Goal: Check status: Check status

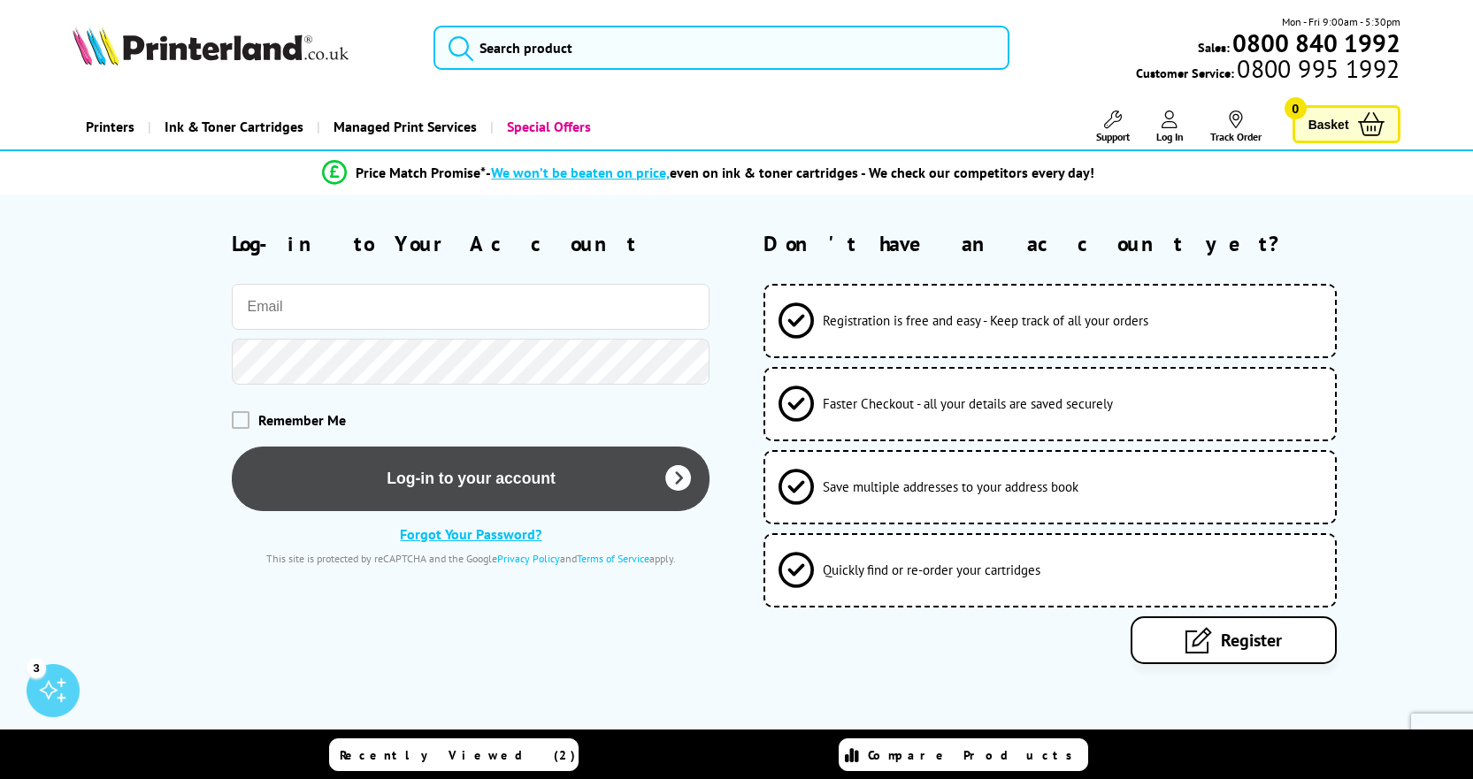
type input "[PERSON_NAME][EMAIL_ADDRESS][PERSON_NAME][DOMAIN_NAME]"
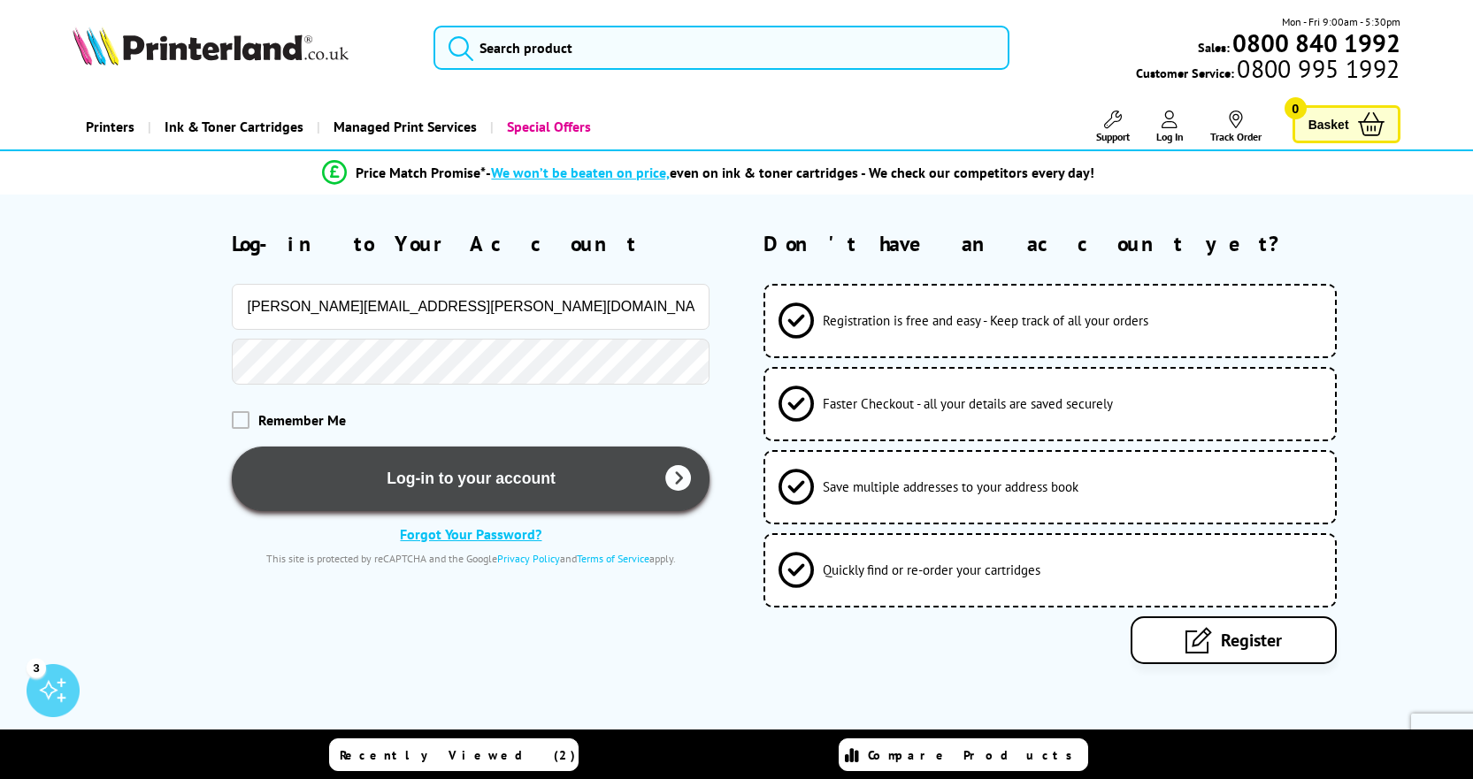
click at [452, 484] on button "Log-in to your account" at bounding box center [471, 479] width 478 height 65
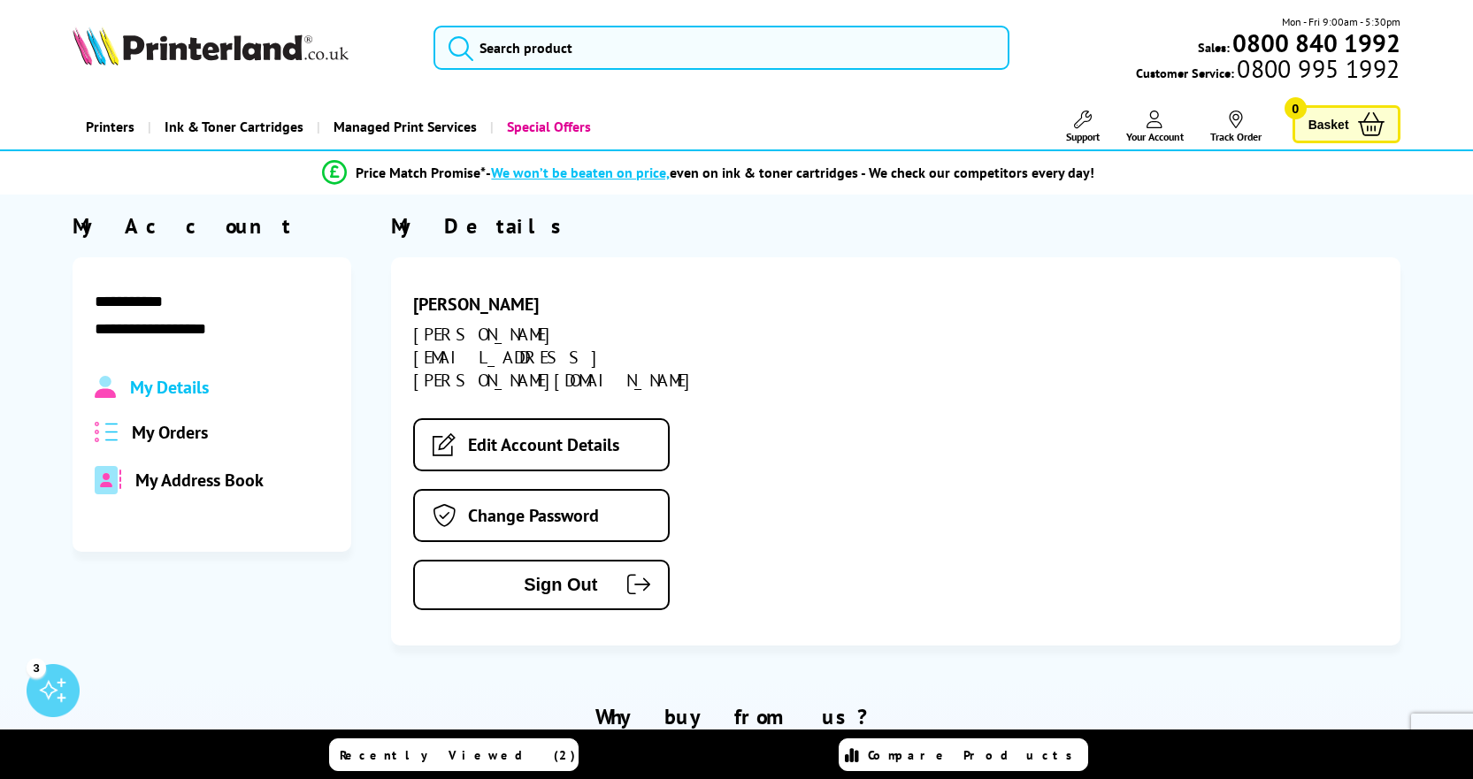
click at [168, 435] on span "My Orders" at bounding box center [170, 432] width 76 height 23
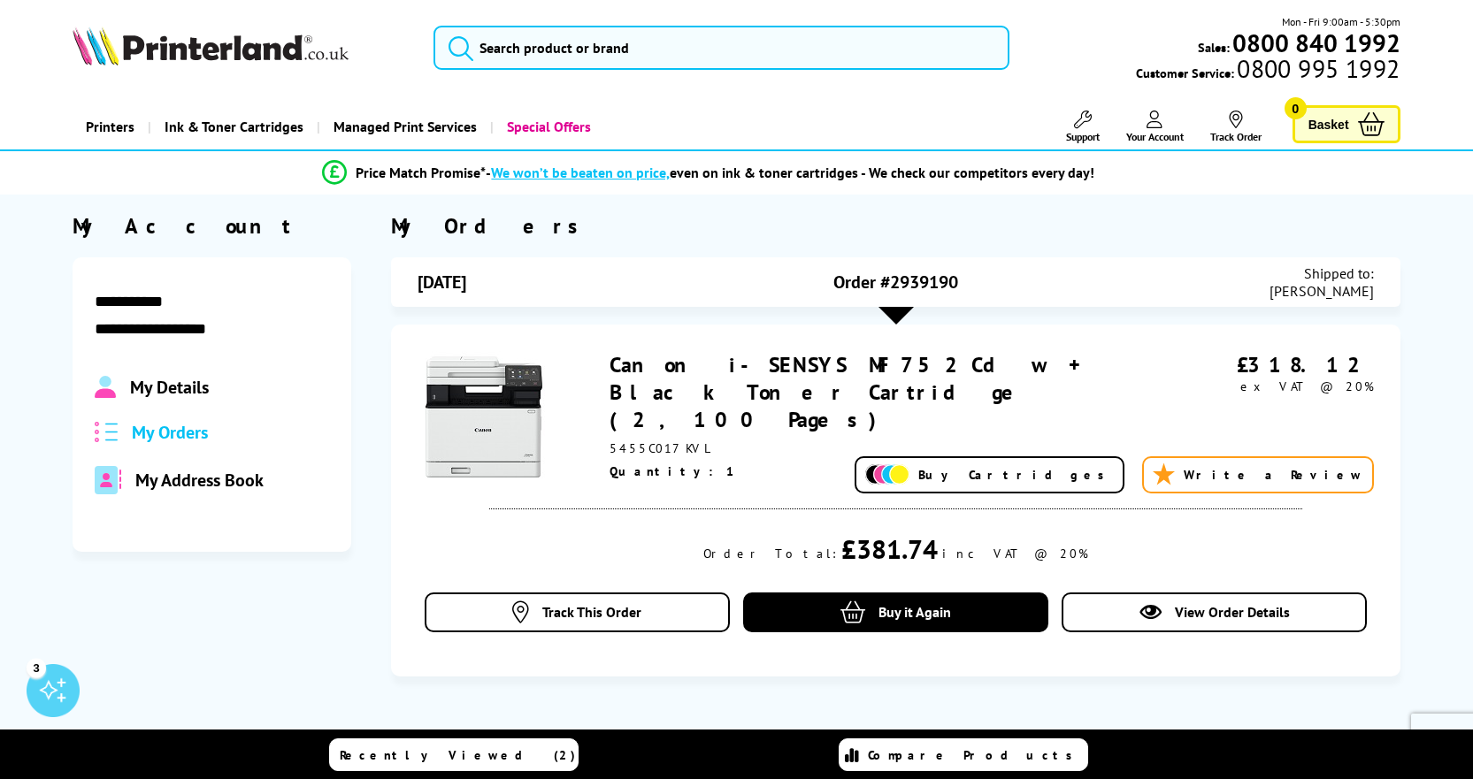
click at [1157, 132] on span "Your Account" at bounding box center [1155, 136] width 58 height 13
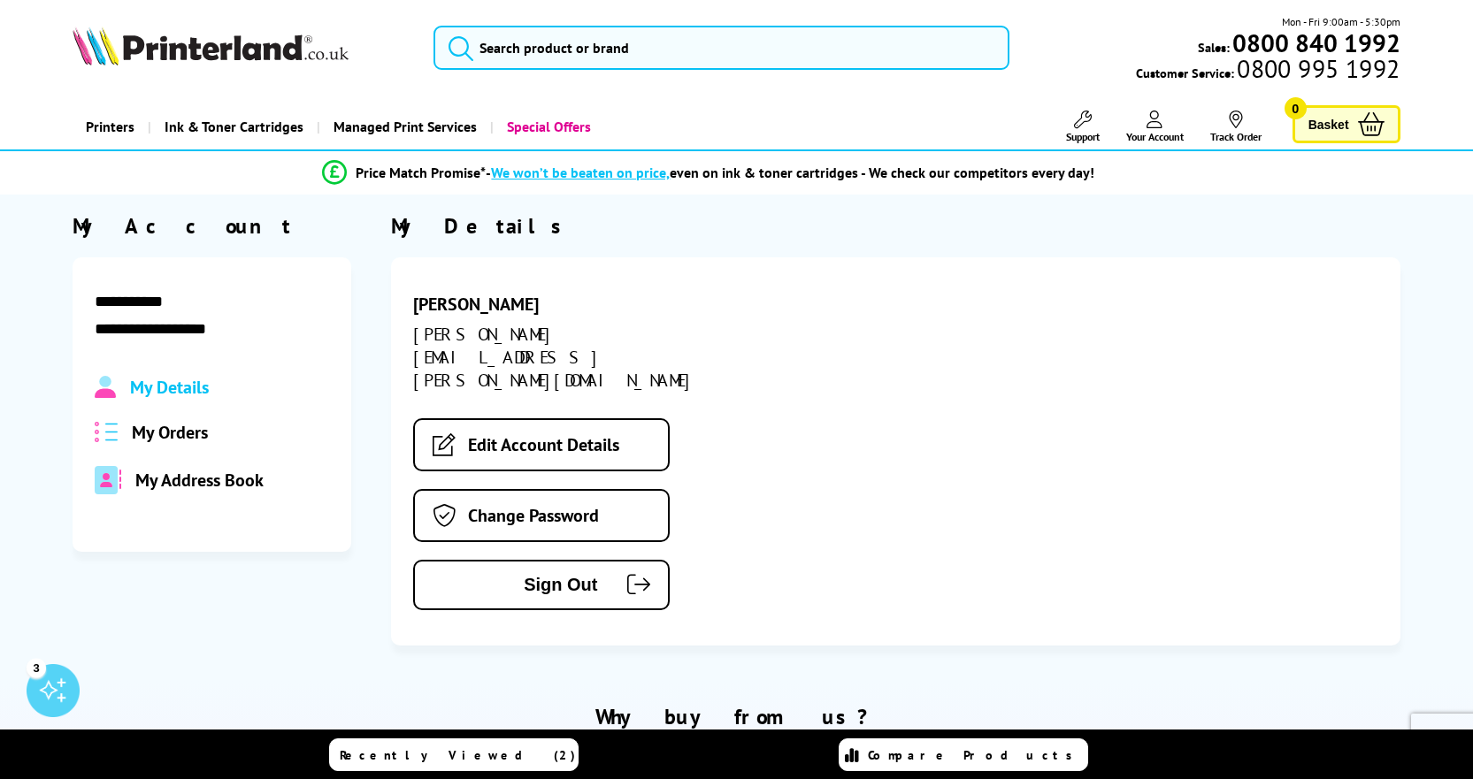
click at [166, 429] on span "My Orders" at bounding box center [170, 432] width 76 height 23
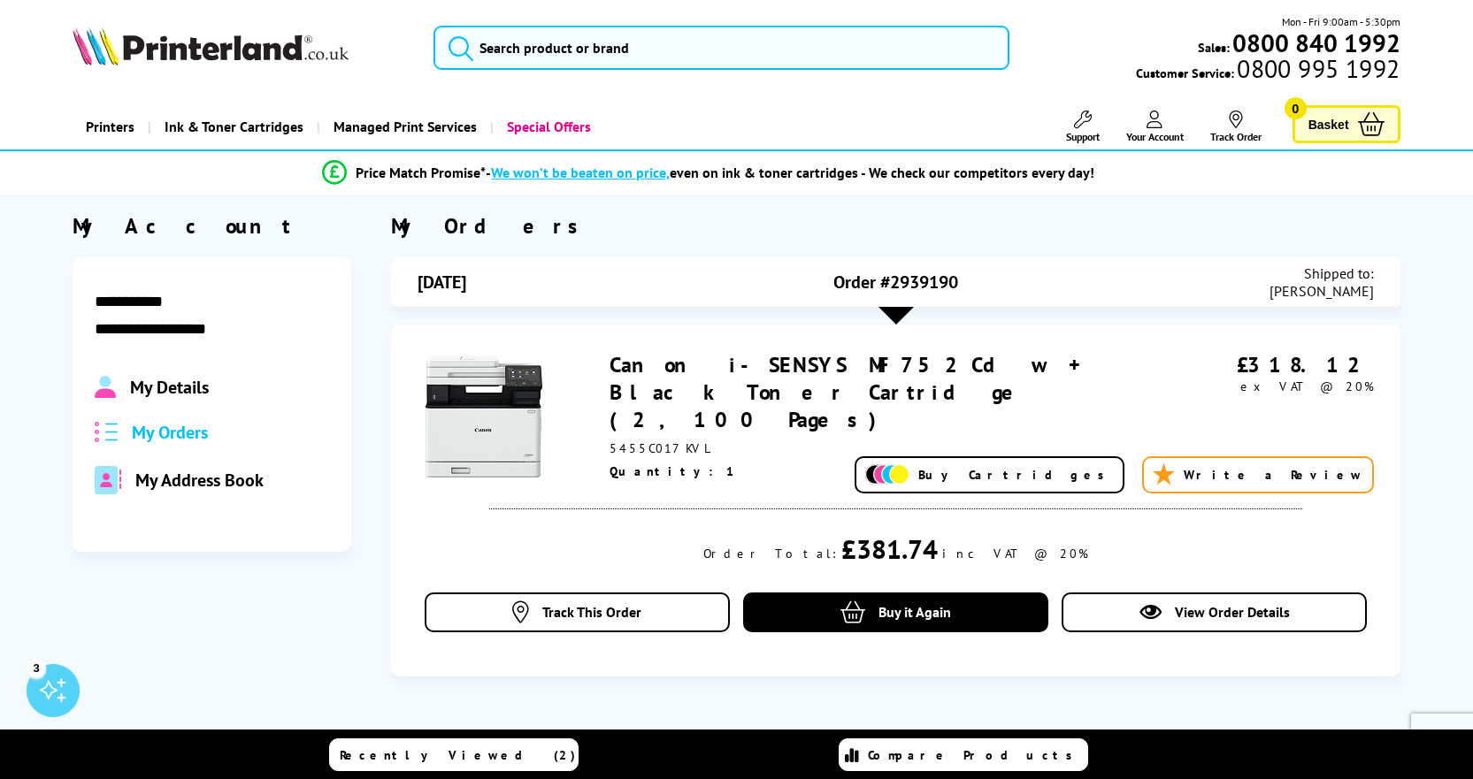
click at [792, 364] on link "Canon i-SENSYS MF752Cdw + Black Toner Cartridge (2,100 Pages)" at bounding box center [853, 392] width 487 height 82
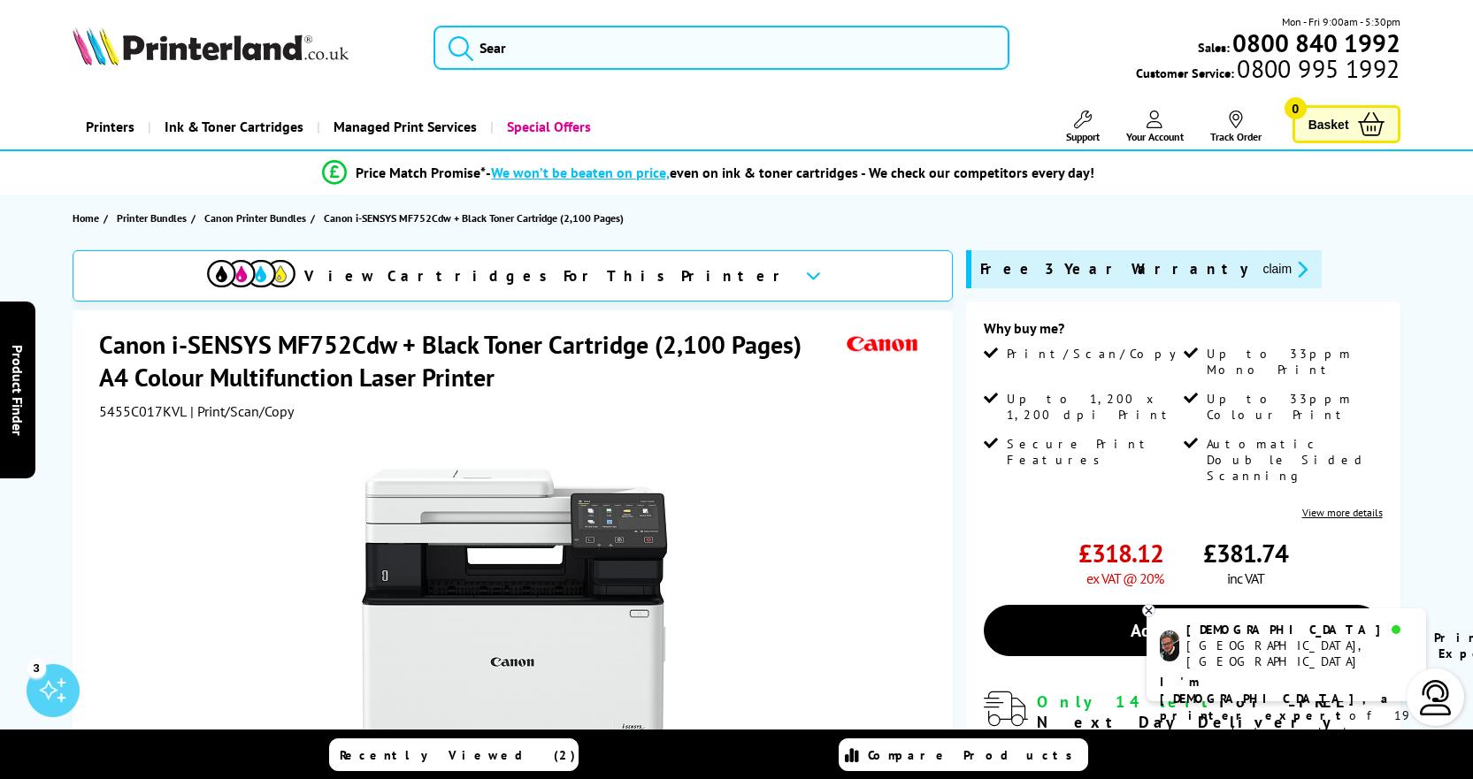
click at [1236, 123] on icon at bounding box center [1236, 120] width 18 height 18
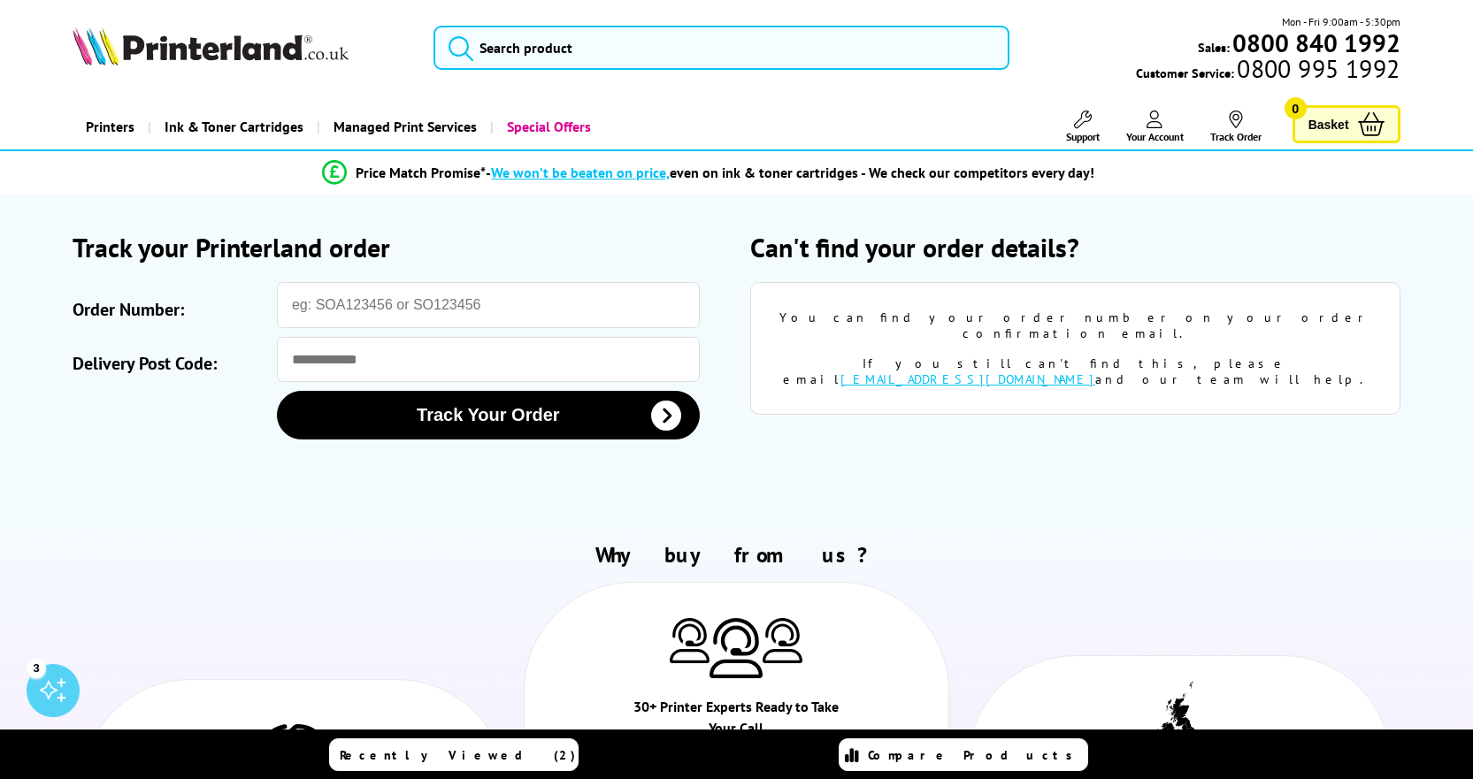
click at [1158, 128] on link "Your Account" at bounding box center [1155, 127] width 58 height 33
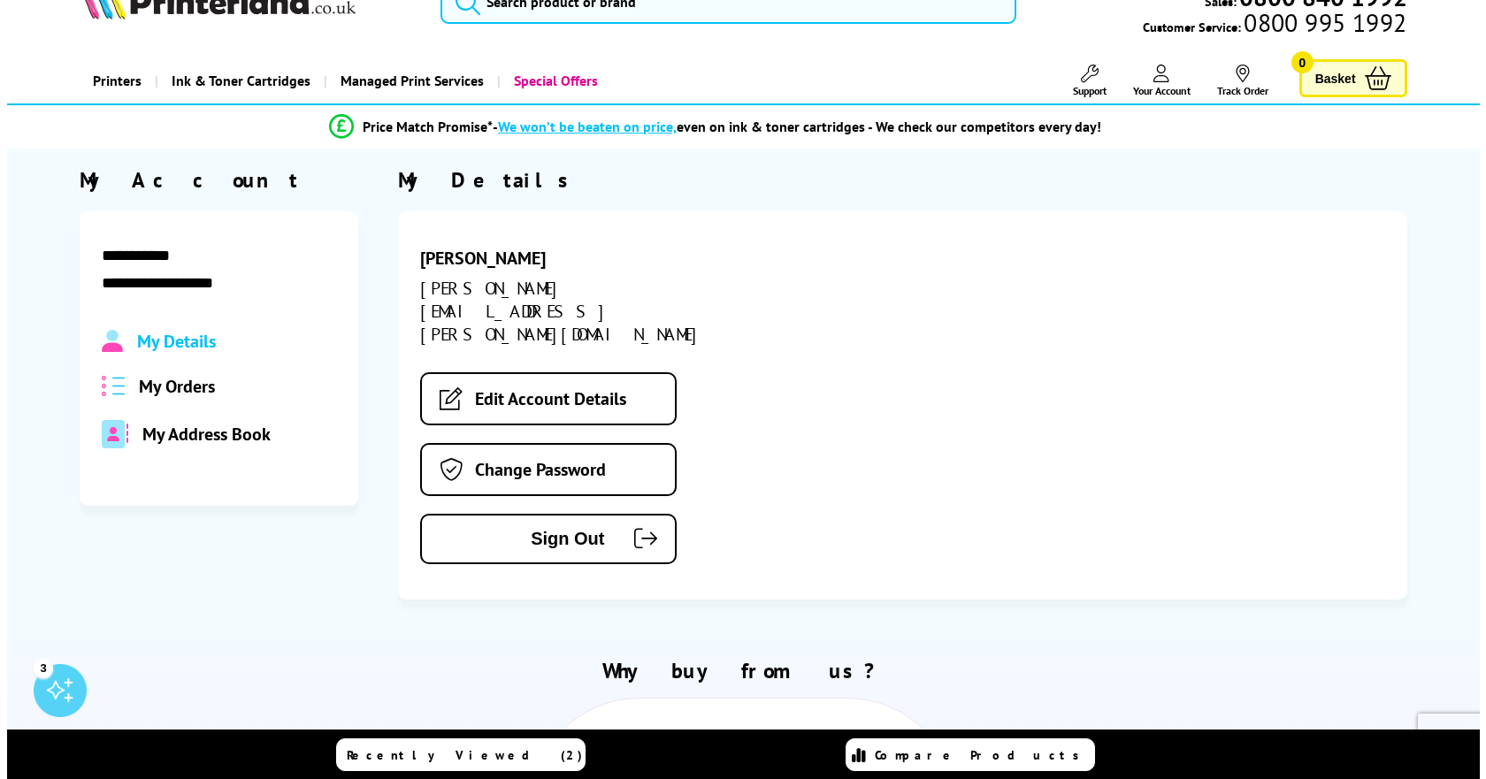
scroll to position [88, 0]
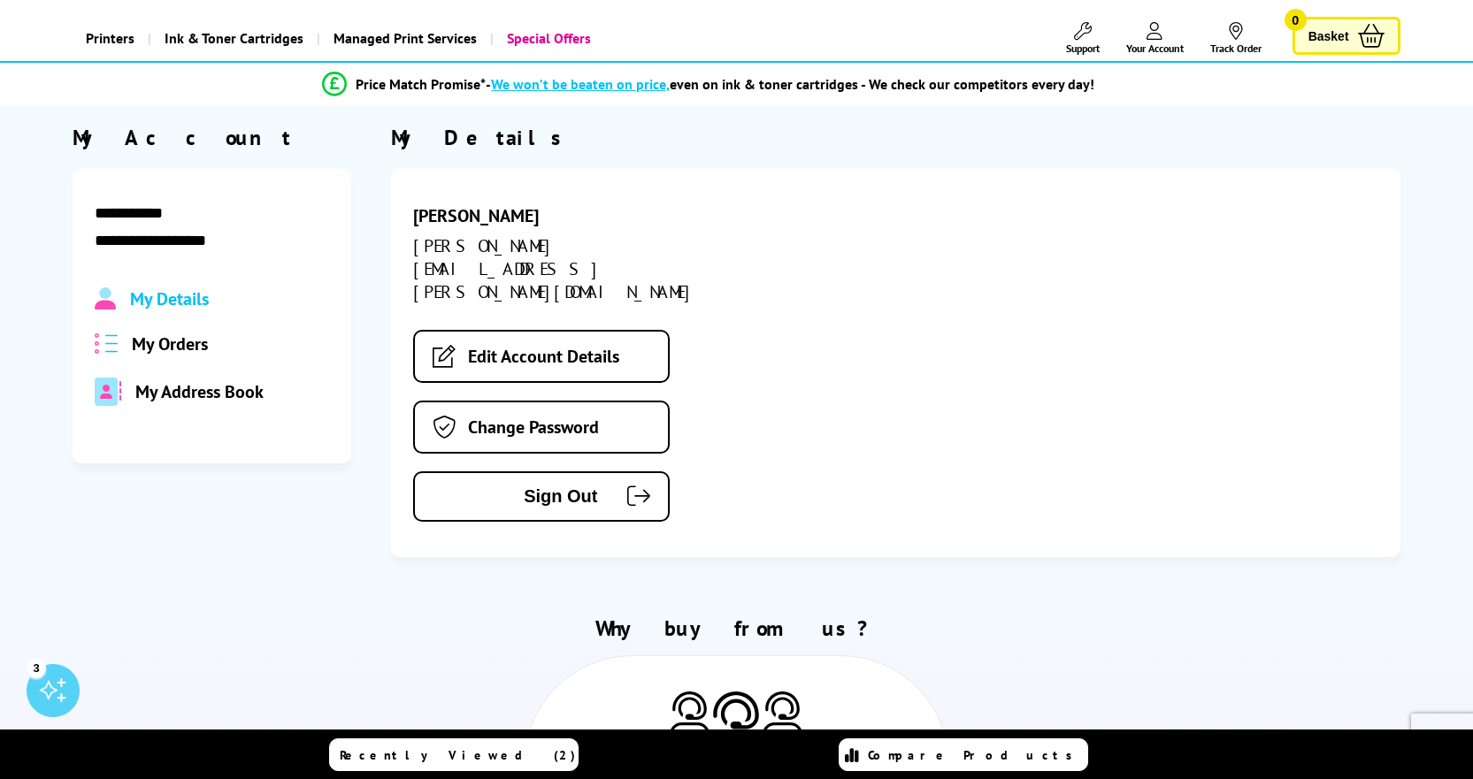
click at [167, 345] on span "My Orders" at bounding box center [170, 344] width 76 height 23
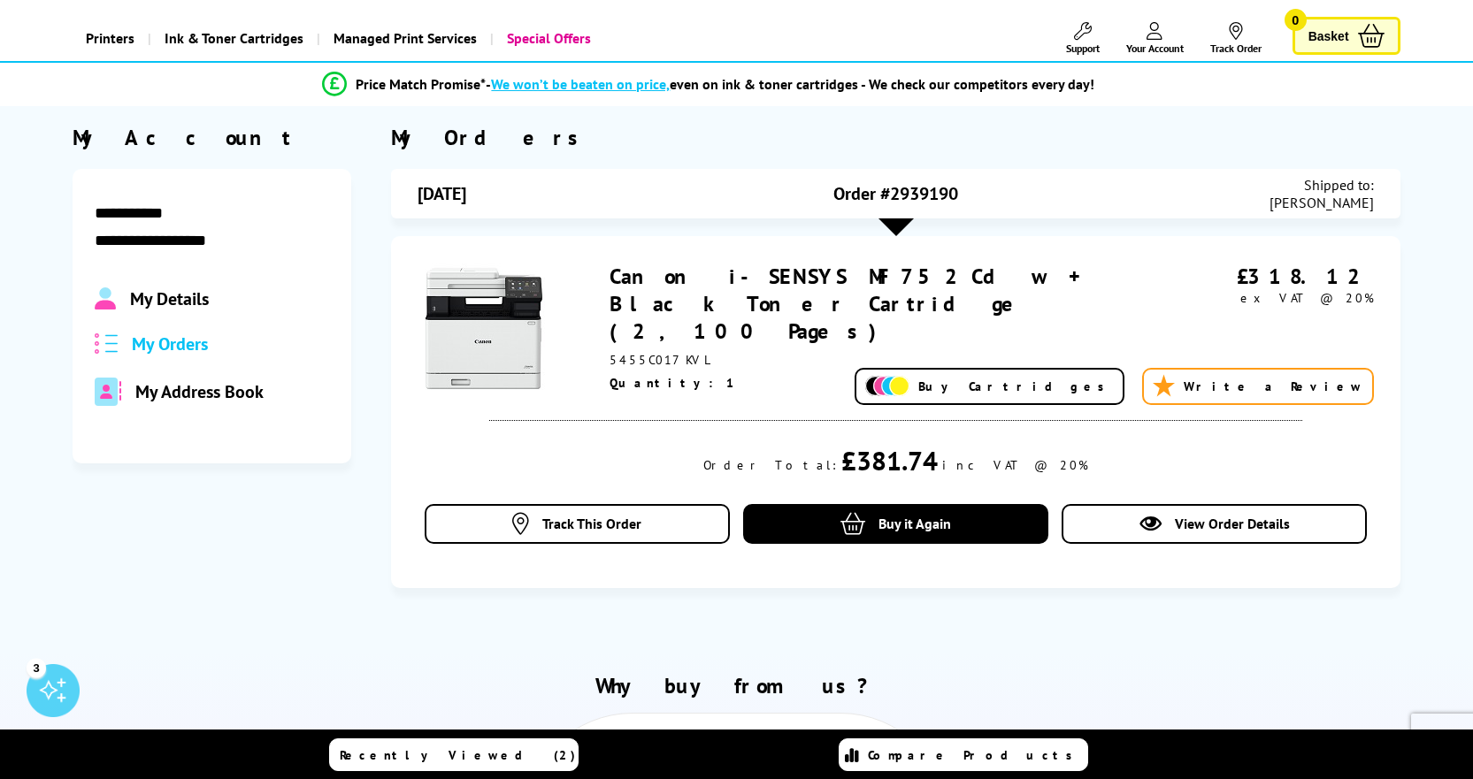
click at [966, 203] on div "Order #2939190" at bounding box center [896, 193] width 318 height 35
drag, startPoint x: 965, startPoint y: 192, endPoint x: 891, endPoint y: 195, distance: 74.4
click at [891, 195] on div "Order #2939190" at bounding box center [896, 193] width 318 height 35
copy span "2939190"
click at [601, 515] on span "Track This Order" at bounding box center [591, 524] width 99 height 18
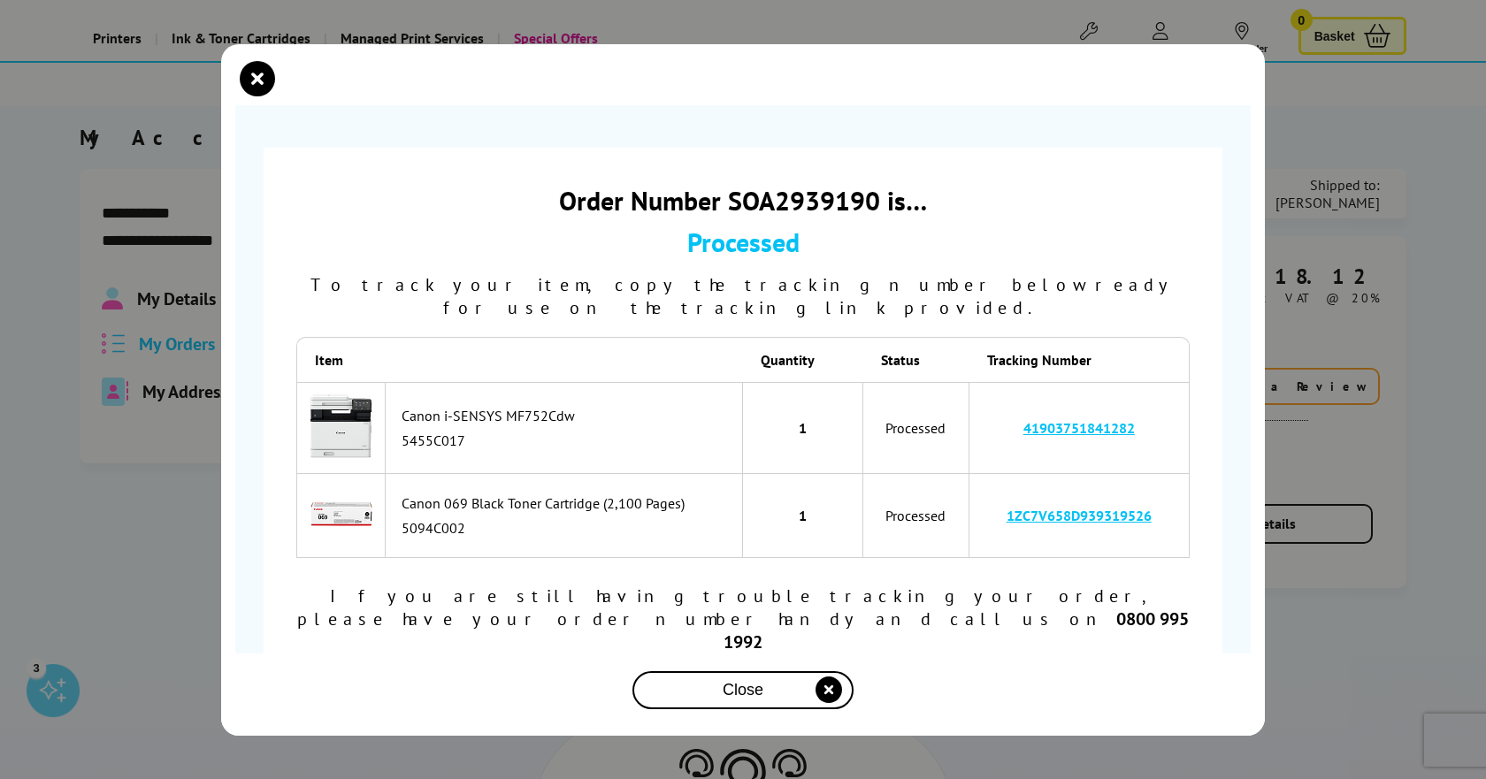
click at [1108, 428] on link "41903751841282" at bounding box center [1079, 428] width 111 height 18
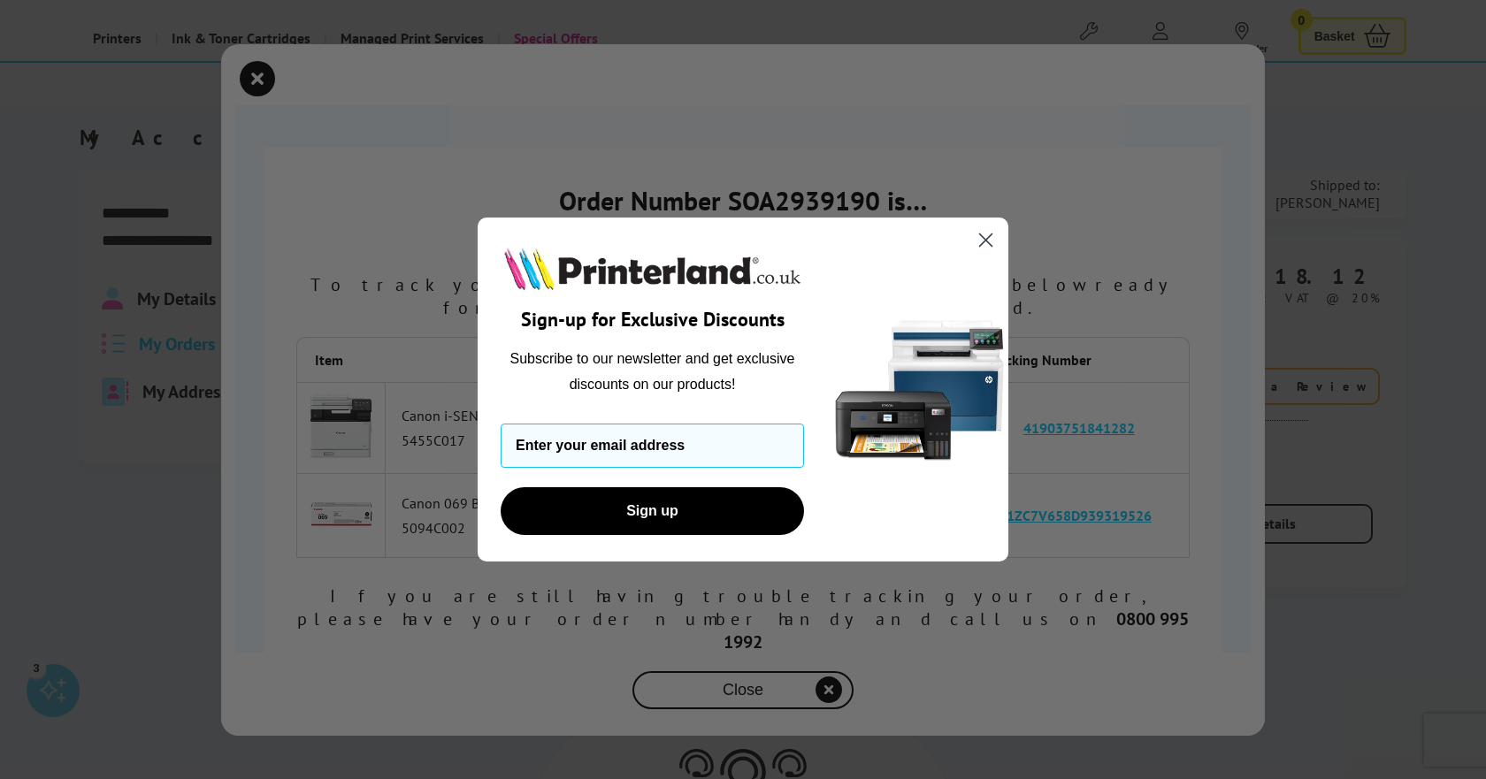
click at [985, 240] on icon "Close dialog" at bounding box center [986, 240] width 12 height 12
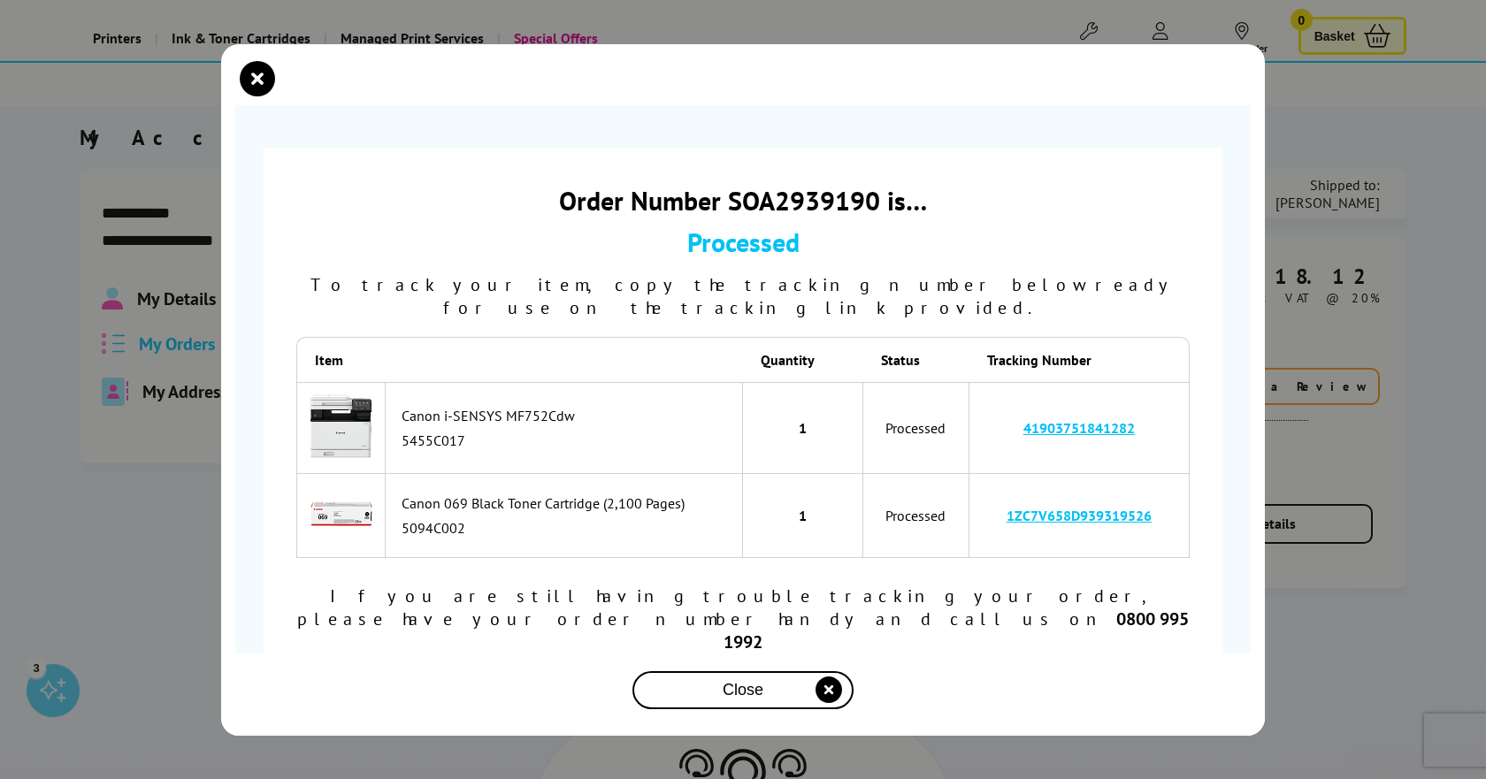
drag, startPoint x: 1119, startPoint y: 422, endPoint x: 1049, endPoint y: 436, distance: 71.3
drag, startPoint x: 1049, startPoint y: 436, endPoint x: 1022, endPoint y: 431, distance: 27.9
click at [1022, 431] on td "41903751841282" at bounding box center [1080, 428] width 220 height 93
copy link "41903751841282"
